Goal: Information Seeking & Learning: Learn about a topic

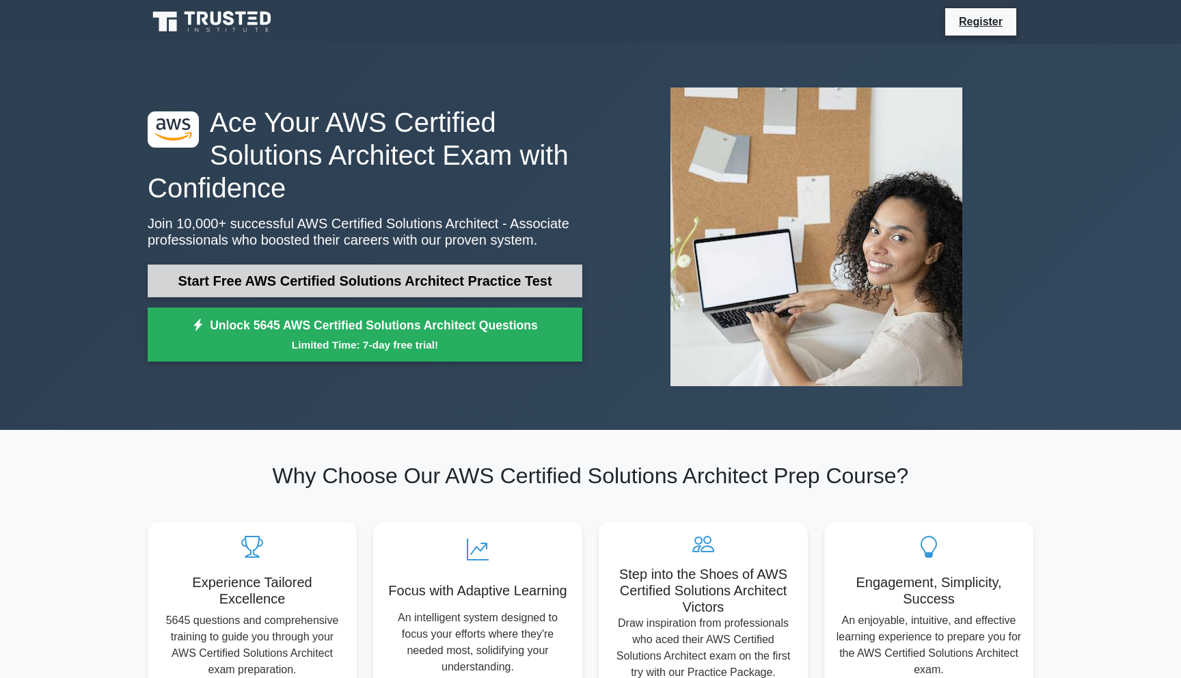
click at [452, 276] on link "Start Free AWS Certified Solutions Architect Practice Test" at bounding box center [365, 280] width 435 height 33
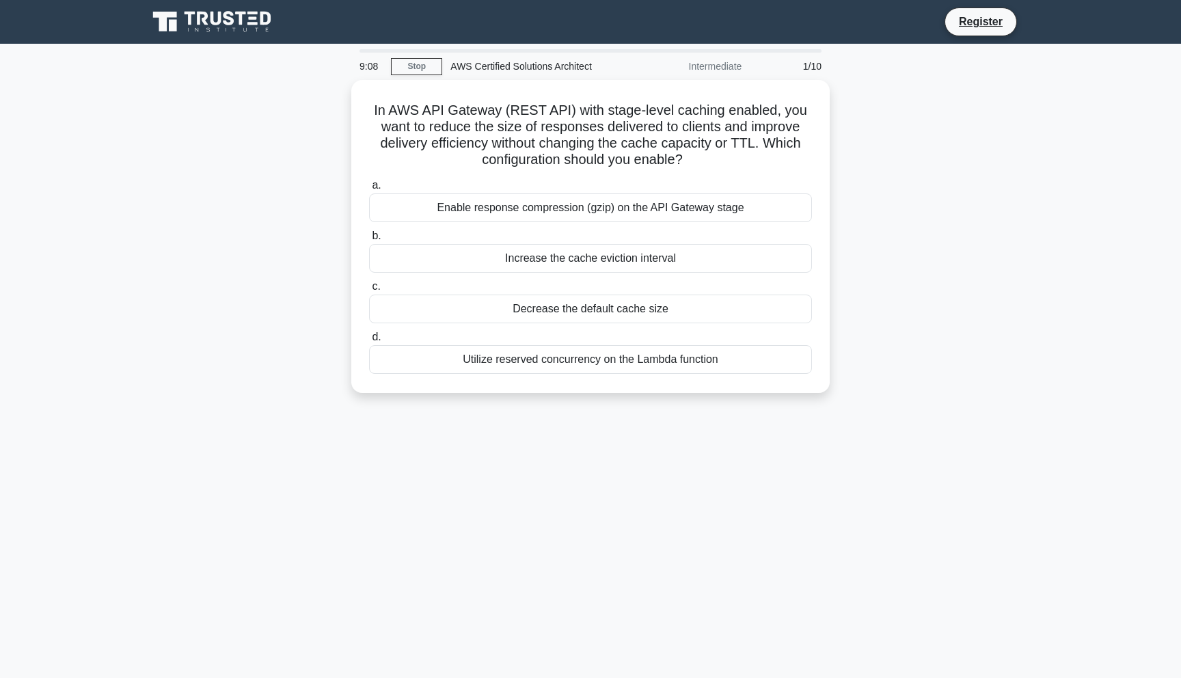
click at [668, 398] on div "In AWS API Gateway (REST API) with stage-level caching enabled, you want to red…" at bounding box center [590, 244] width 902 height 329
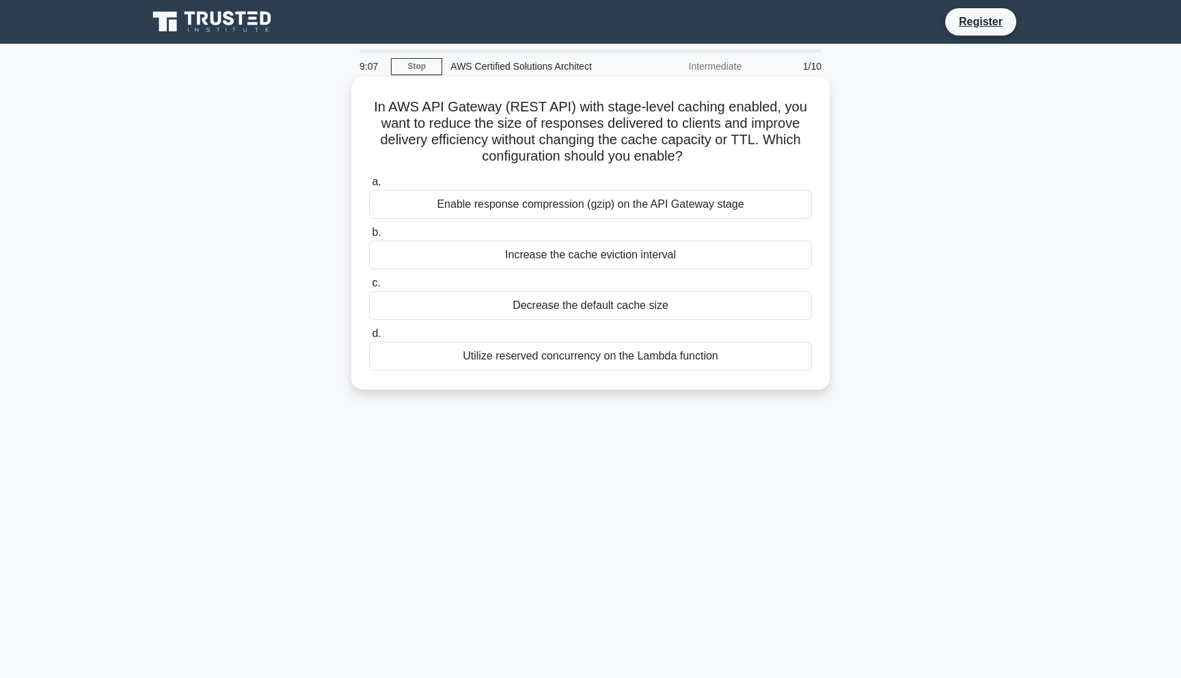
click at [680, 204] on div "Enable response compression (gzip) on the API Gateway stage" at bounding box center [590, 204] width 443 height 29
click at [369, 187] on input "a. Enable response compression (gzip) on the API Gateway stage" at bounding box center [369, 182] width 0 height 9
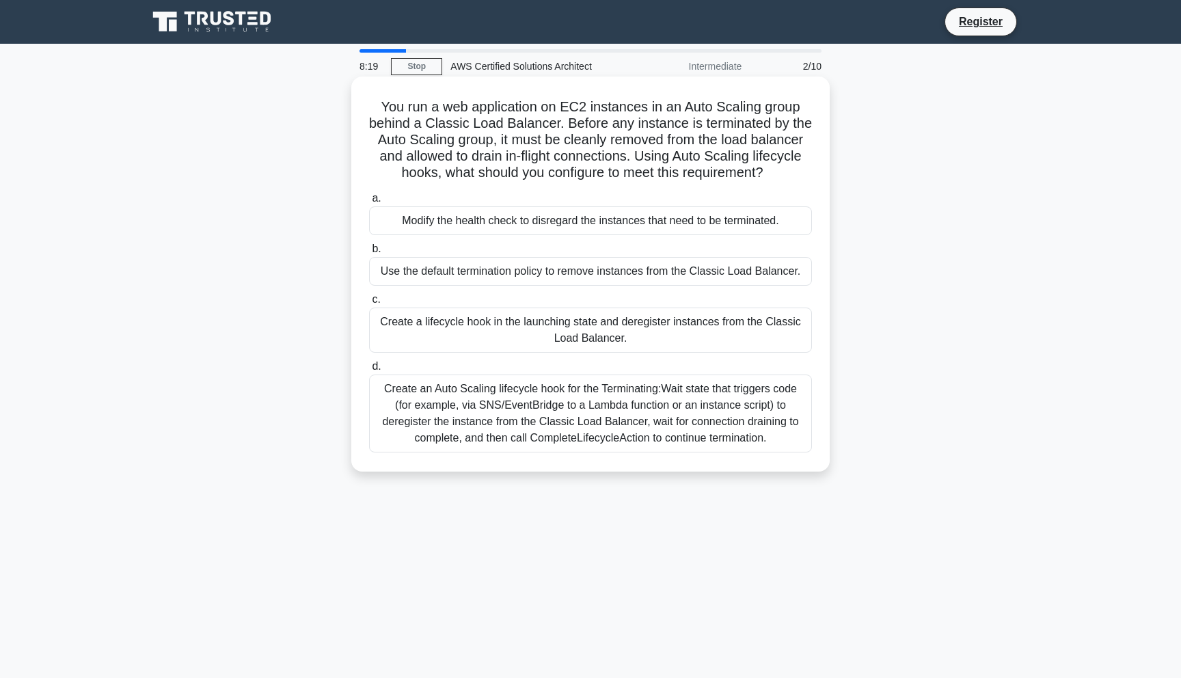
click at [728, 412] on div "Create an Auto Scaling lifecycle hook for the Terminating:Wait state that trigg…" at bounding box center [590, 413] width 443 height 78
click at [369, 371] on input "d. Create an Auto Scaling lifecycle hook for the Terminating:Wait state that tr…" at bounding box center [369, 366] width 0 height 9
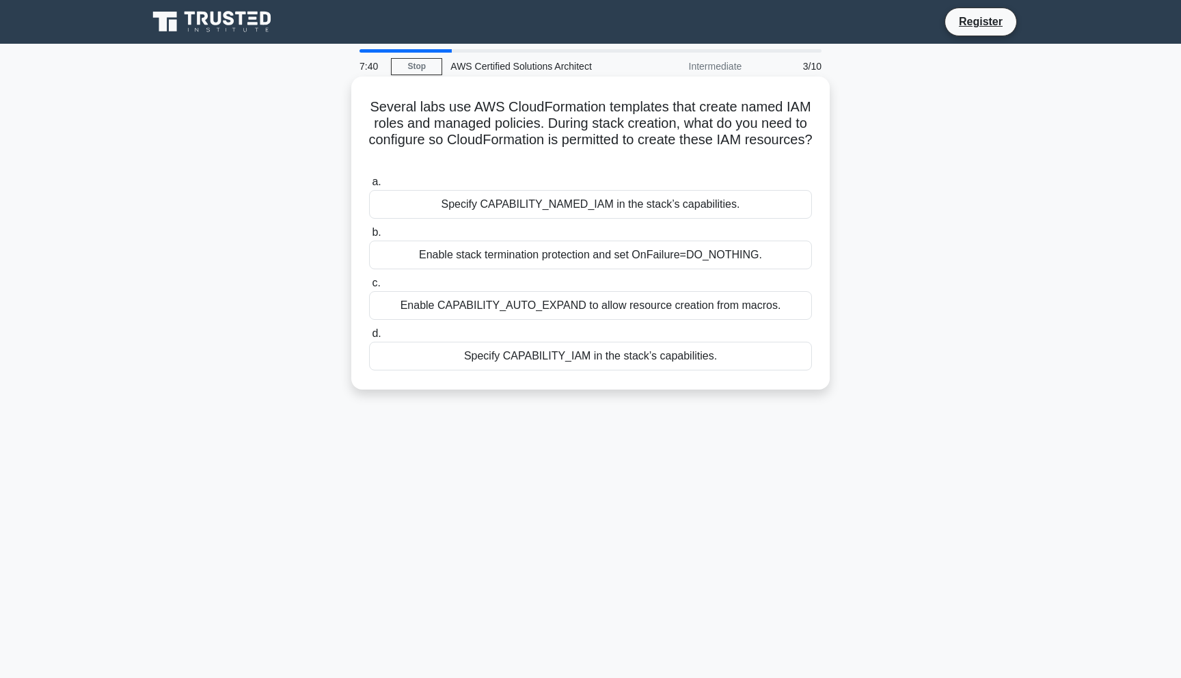
click at [622, 274] on div "a. Specify CAPABILITY_NAMED_IAM in the stack’s capabilities. b. Enable stack te…" at bounding box center [590, 272] width 459 height 202
click at [622, 270] on div "a. Specify CAPABILITY_NAMED_IAM in the stack’s capabilities. b. Enable stack te…" at bounding box center [590, 272] width 459 height 202
click at [622, 259] on div "Enable stack termination protection and set OnFailure=DO_NOTHING." at bounding box center [590, 255] width 443 height 29
click at [369, 237] on input "b. Enable stack termination protection and set OnFailure=DO_NOTHING." at bounding box center [369, 232] width 0 height 9
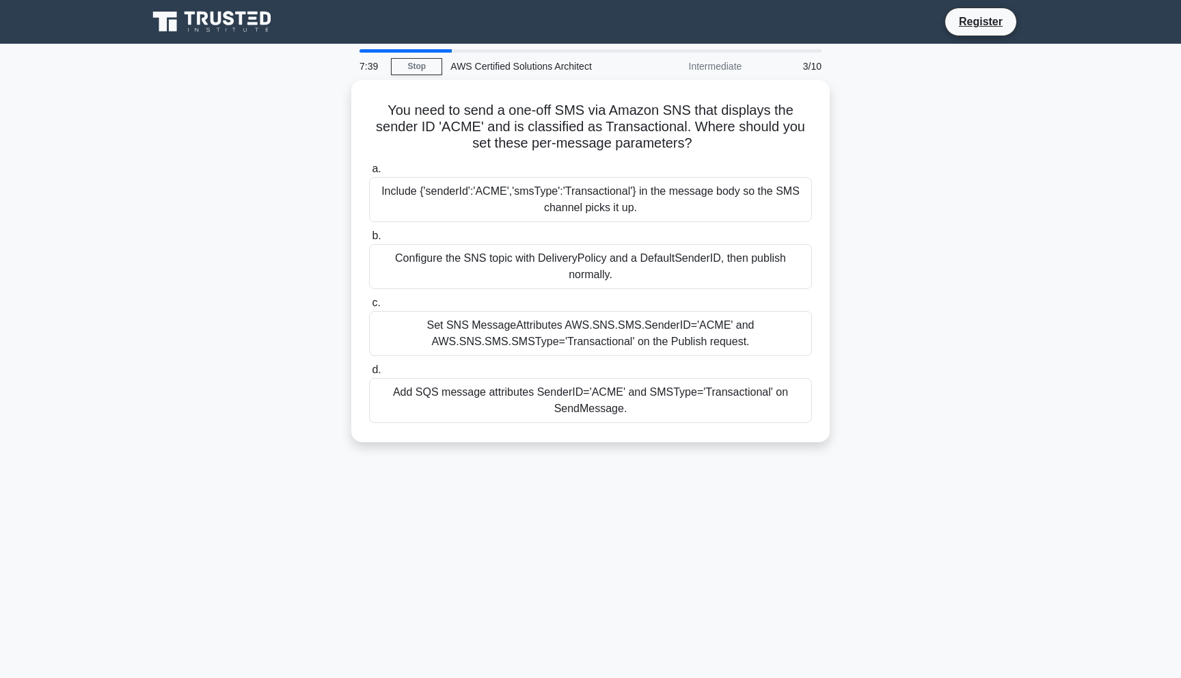
click at [622, 259] on div "Configure the SNS topic with DeliveryPolicy and a DefaultSenderID, then publish…" at bounding box center [590, 266] width 443 height 45
click at [369, 241] on input "b. Configure the SNS topic with DeliveryPolicy and a DefaultSenderID, then publ…" at bounding box center [369, 236] width 0 height 9
click at [622, 259] on div "Configure the SNS topic with DeliveryPolicy and a DefaultSenderID, then publish…" at bounding box center [590, 267] width 443 height 46
click at [369, 241] on input "b. Configure the SNS topic with DeliveryPolicy and a DefaultSenderID, then publ…" at bounding box center [369, 236] width 0 height 9
click at [622, 259] on div "Configure the SNS topic with DeliveryPolicy and a DefaultSenderID, then publish…" at bounding box center [590, 267] width 443 height 46
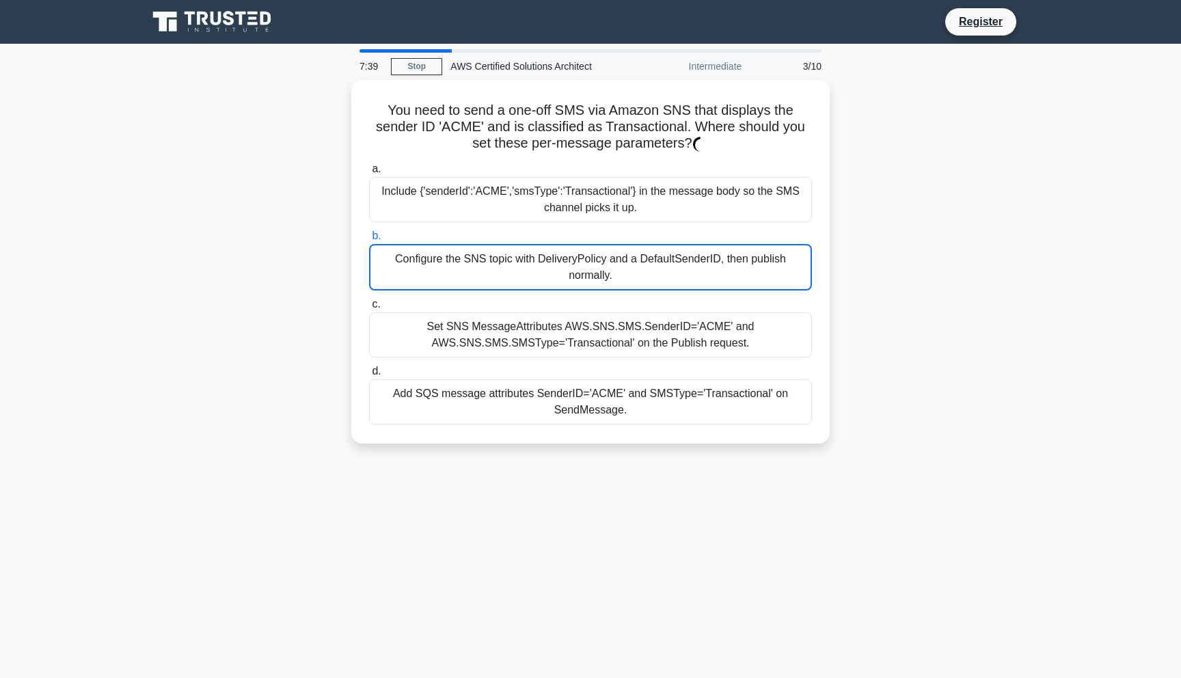
click at [369, 241] on input "b. Configure the SNS topic with DeliveryPolicy and a DefaultSenderID, then publ…" at bounding box center [369, 236] width 0 height 9
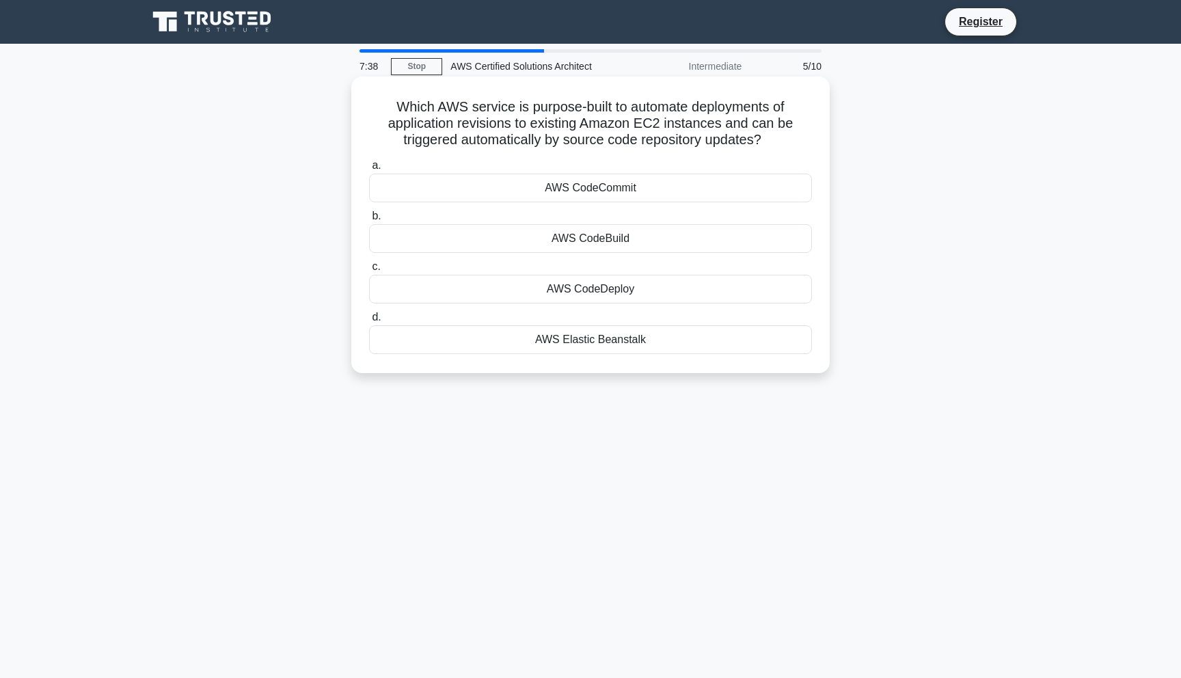
click at [622, 307] on div "a. AWS CodeCommit b. AWS CodeBuild c. d." at bounding box center [590, 255] width 459 height 202
click at [622, 297] on div "AWS CodeDeploy" at bounding box center [590, 289] width 443 height 29
click at [369, 271] on input "c. AWS CodeDeploy" at bounding box center [369, 266] width 0 height 9
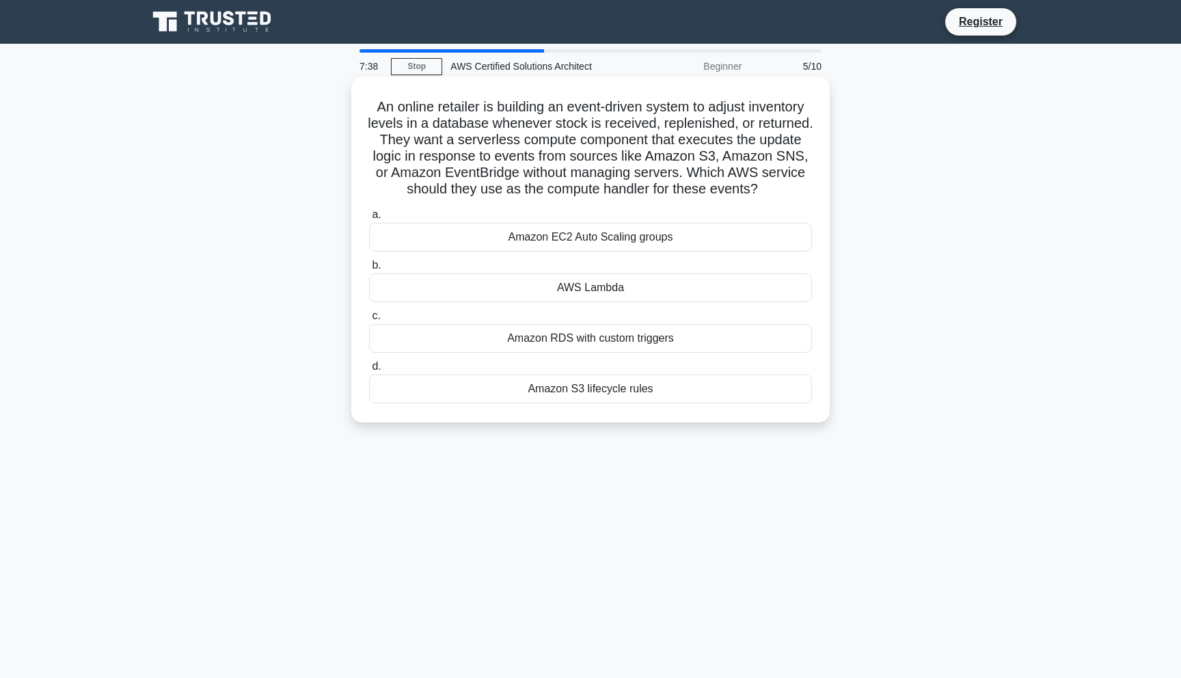
click at [627, 258] on label "b. AWS Lambda" at bounding box center [590, 279] width 443 height 45
click at [369, 261] on input "b. AWS Lambda" at bounding box center [369, 265] width 0 height 9
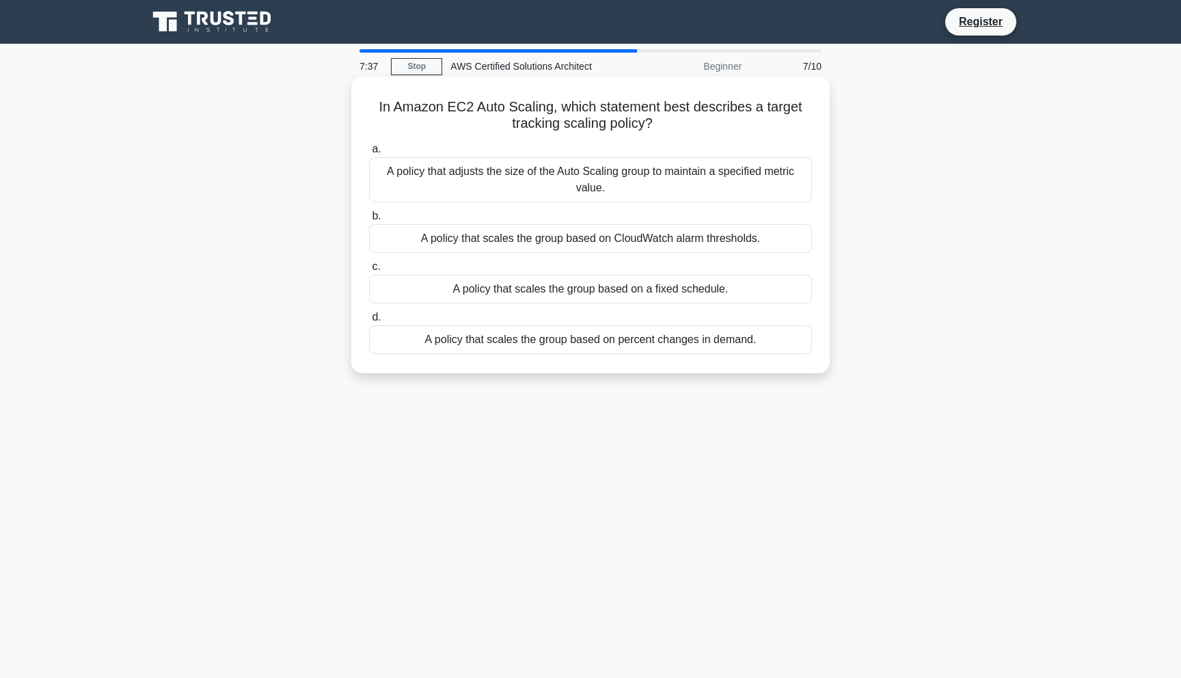
click at [612, 232] on div "A policy that scales the group based on CloudWatch alarm thresholds." at bounding box center [590, 238] width 443 height 29
click at [369, 221] on input "b. A policy that scales the group based on CloudWatch alarm thresholds." at bounding box center [369, 216] width 0 height 9
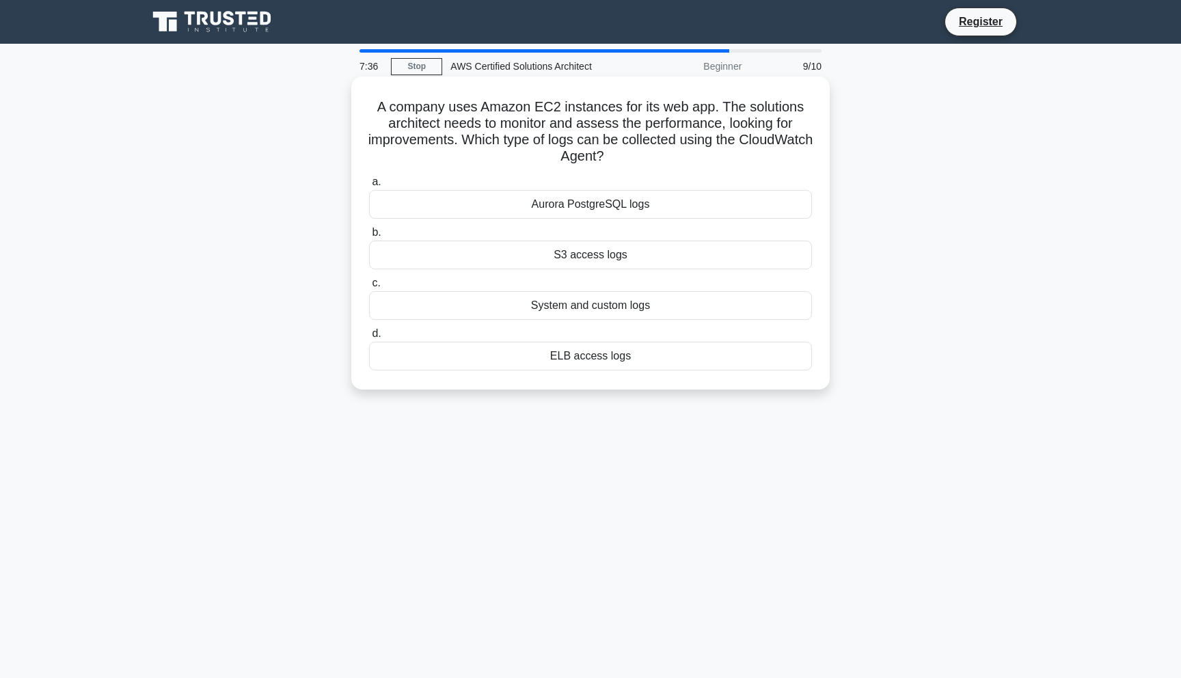
click at [607, 251] on div "S3 access logs" at bounding box center [590, 255] width 443 height 29
click at [369, 237] on input "b. S3 access logs" at bounding box center [369, 232] width 0 height 9
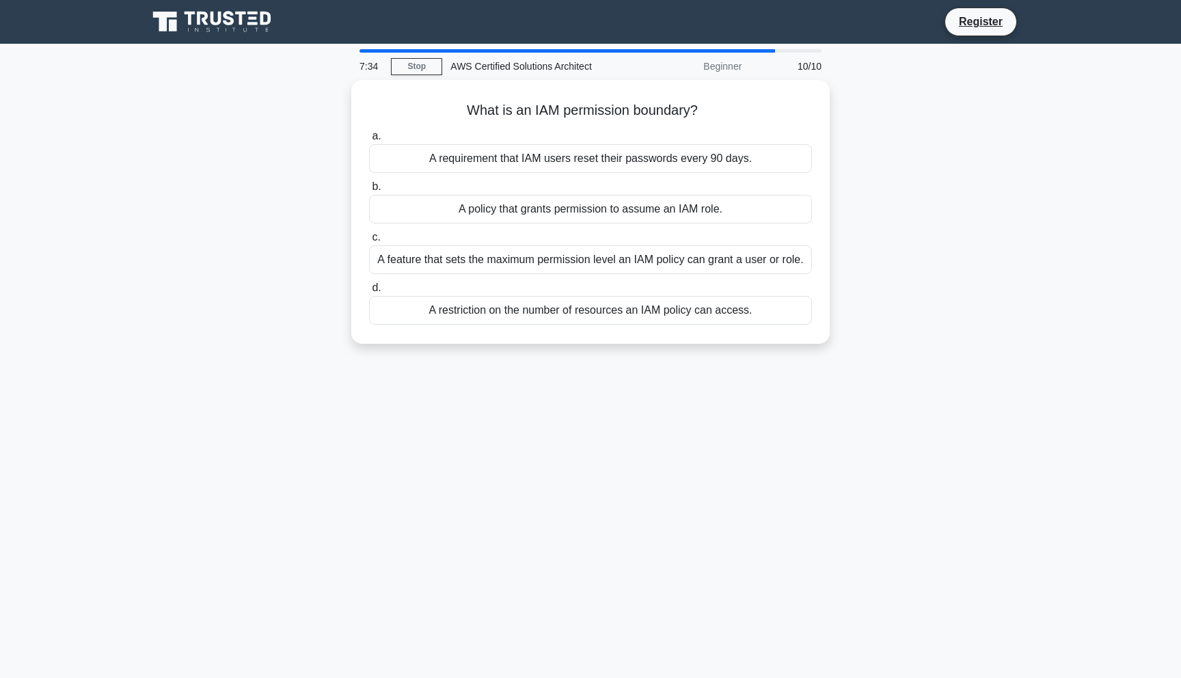
click at [607, 249] on div "A feature that sets the maximum permission level an IAM policy can grant a user…" at bounding box center [590, 259] width 443 height 29
click at [369, 242] on input "c. A feature that sets the maximum permission level an IAM policy can grant a u…" at bounding box center [369, 237] width 0 height 9
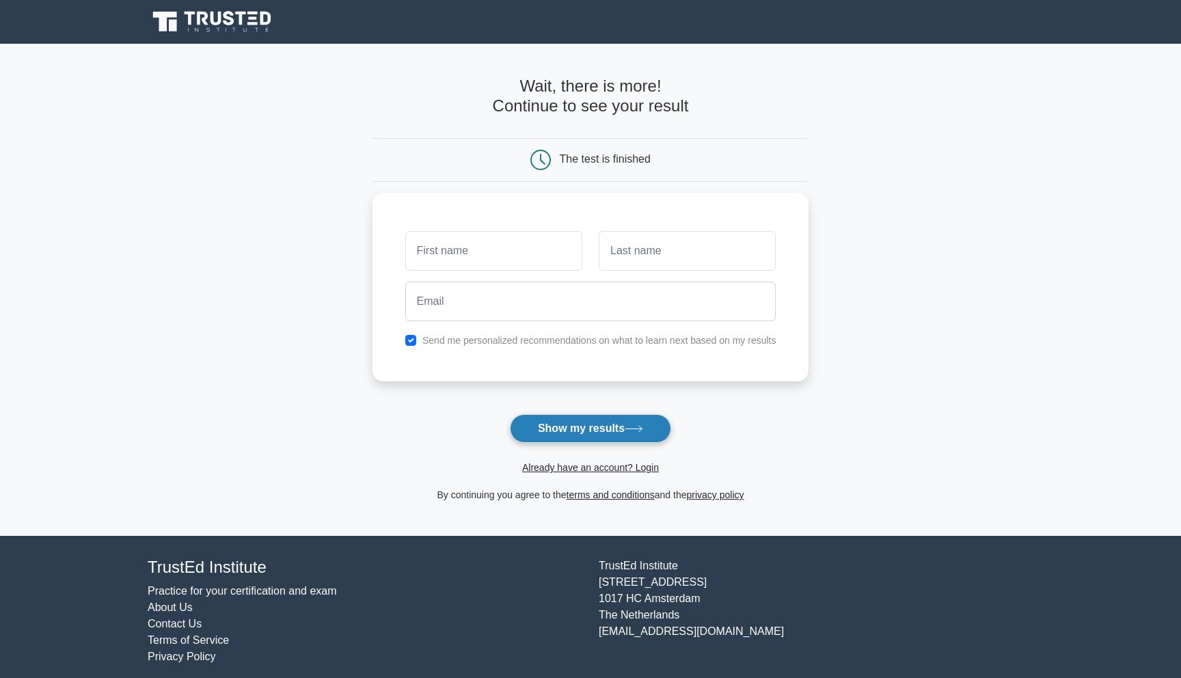
click at [590, 418] on button "Show my results" at bounding box center [590, 428] width 161 height 29
type input "dfsvsd"
click at [729, 234] on input "text" at bounding box center [687, 248] width 177 height 40
type input "sdfsd"
click at [614, 435] on button "Show my results" at bounding box center [590, 428] width 161 height 29
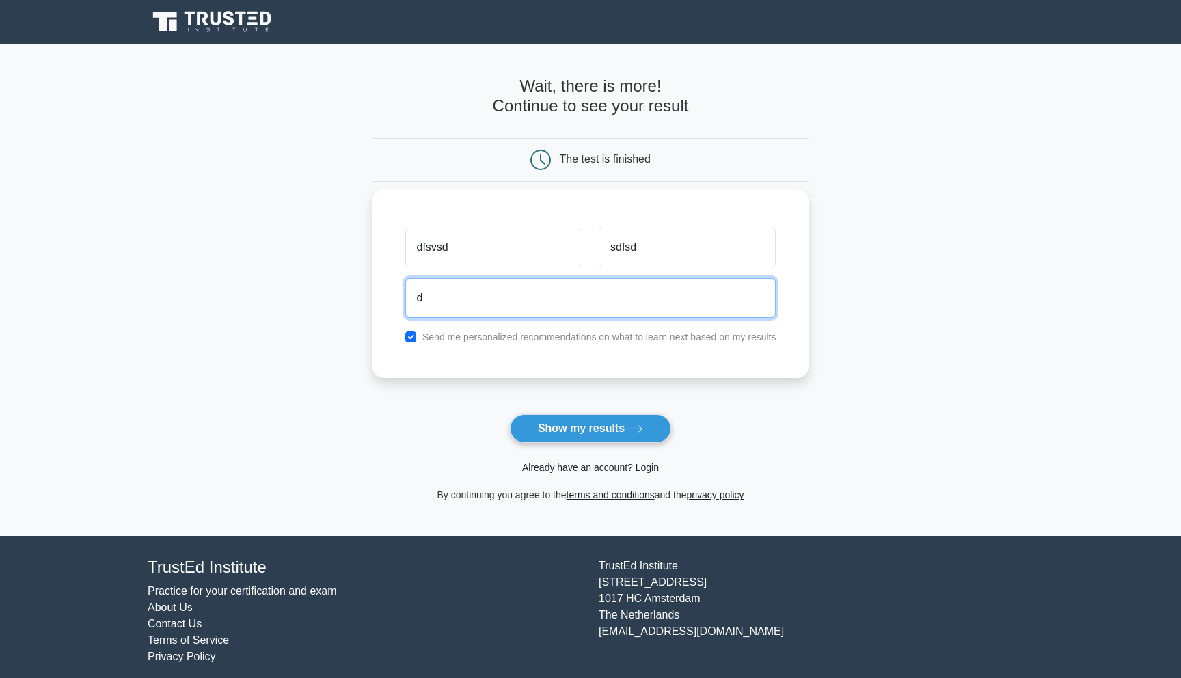
click at [607, 310] on input "d" at bounding box center [590, 298] width 371 height 40
type input "dfs@fds.om"
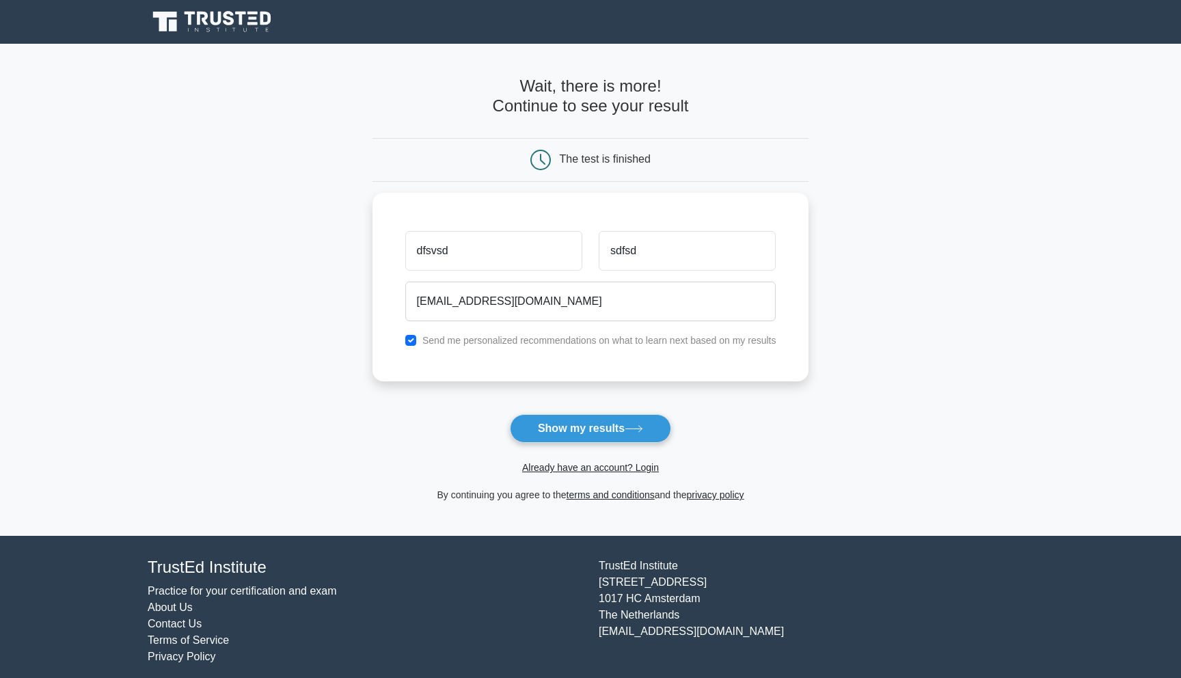
click at [563, 409] on form "Wait, there is more! Continue to see your result The test is finished dfsvsd sd…" at bounding box center [590, 290] width 437 height 426
click at [561, 426] on button "Show my results" at bounding box center [590, 428] width 161 height 29
